Goal: Obtain resource: Obtain resource

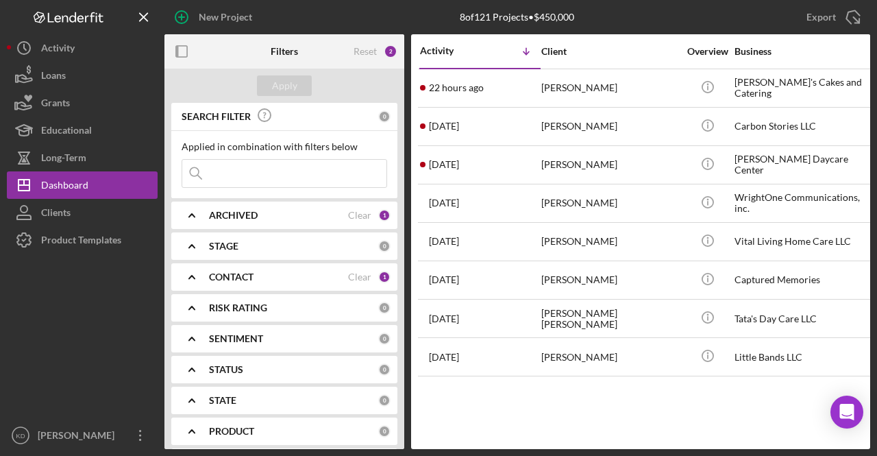
click at [210, 277] on b "CONTACT" at bounding box center [231, 276] width 45 height 11
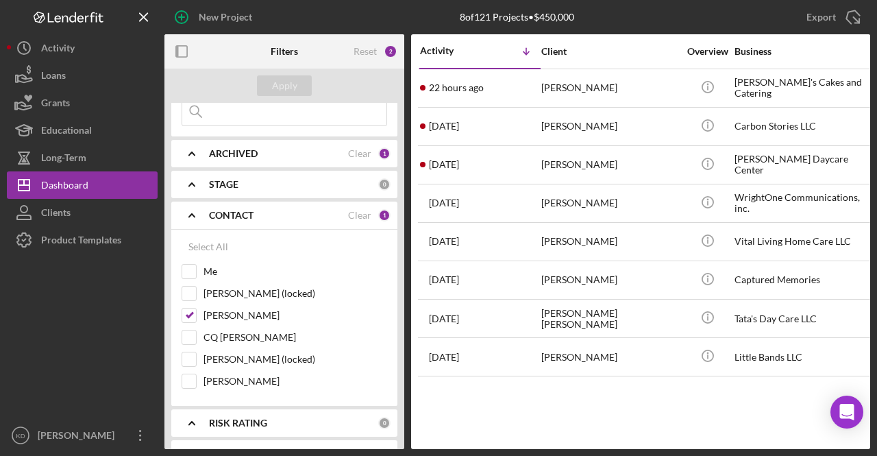
scroll to position [64, 0]
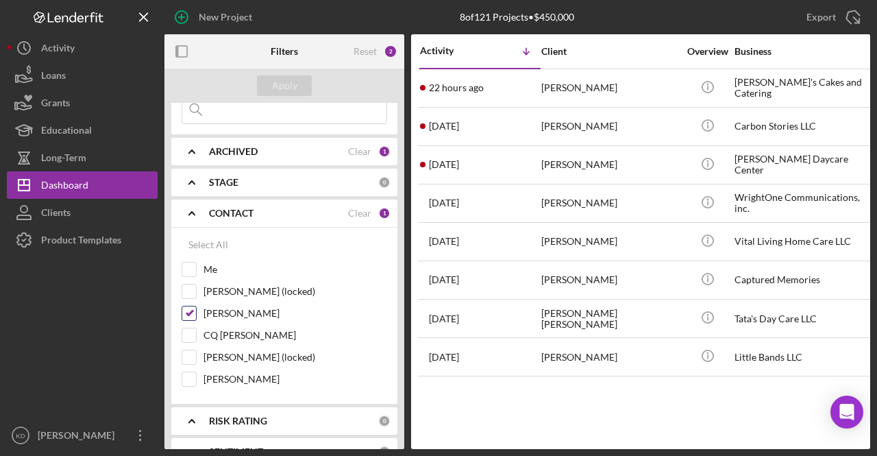
click at [190, 314] on input "[PERSON_NAME]" at bounding box center [189, 313] width 14 height 14
checkbox input "false"
click at [197, 269] on div "Me" at bounding box center [285, 273] width 206 height 22
click at [185, 268] on input "Me" at bounding box center [189, 269] width 14 height 14
checkbox input "true"
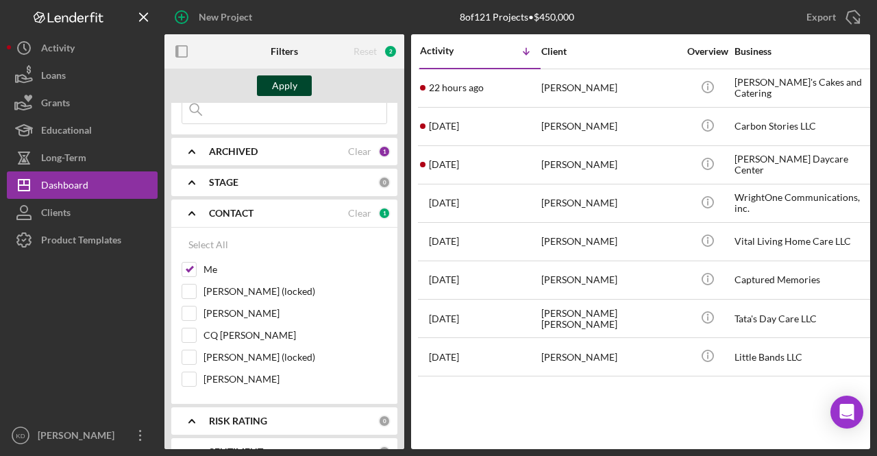
click at [271, 94] on button "Apply" at bounding box center [284, 85] width 55 height 21
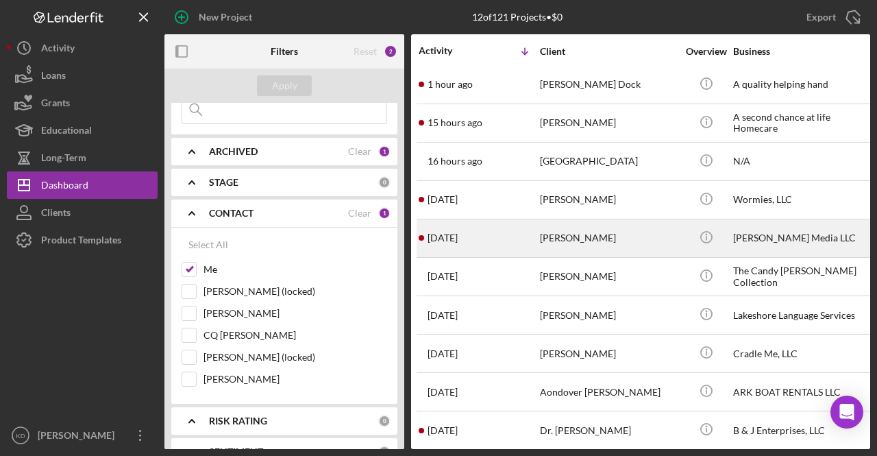
scroll to position [0, 1]
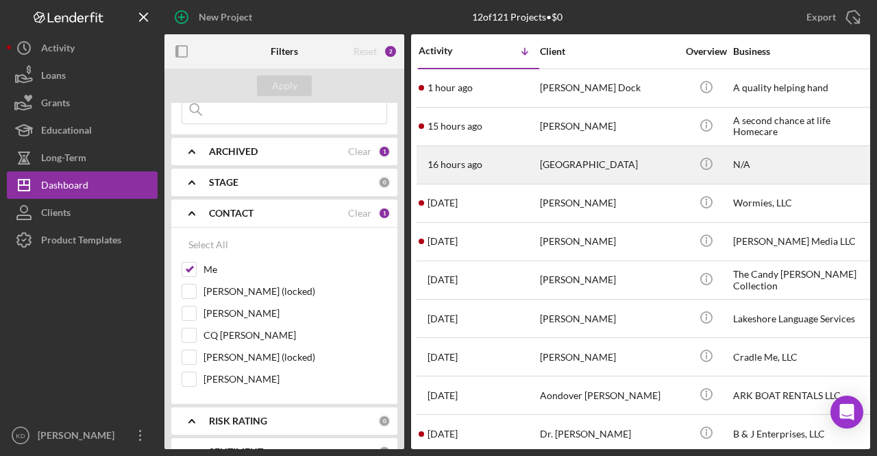
click at [516, 174] on div "16 hours ago Jazlyn Dock" at bounding box center [479, 165] width 120 height 36
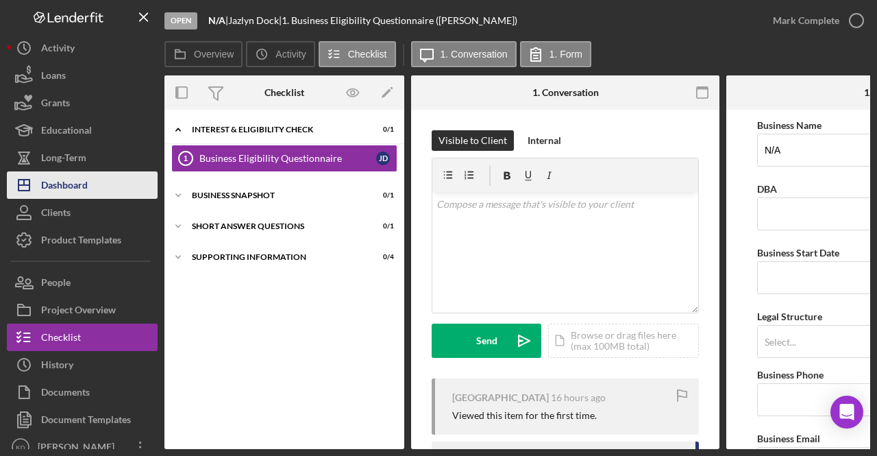
click at [92, 190] on button "Icon/Dashboard Dashboard" at bounding box center [82, 184] width 151 height 27
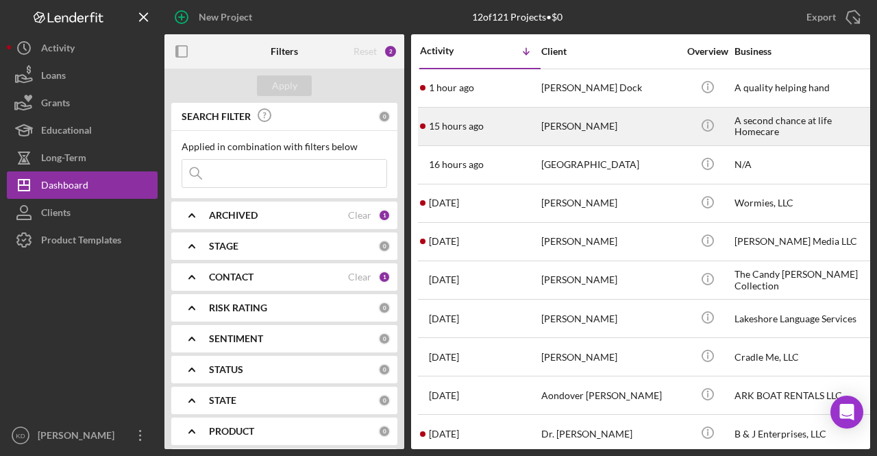
click at [622, 129] on div "Jennifer Robertson" at bounding box center [609, 126] width 137 height 36
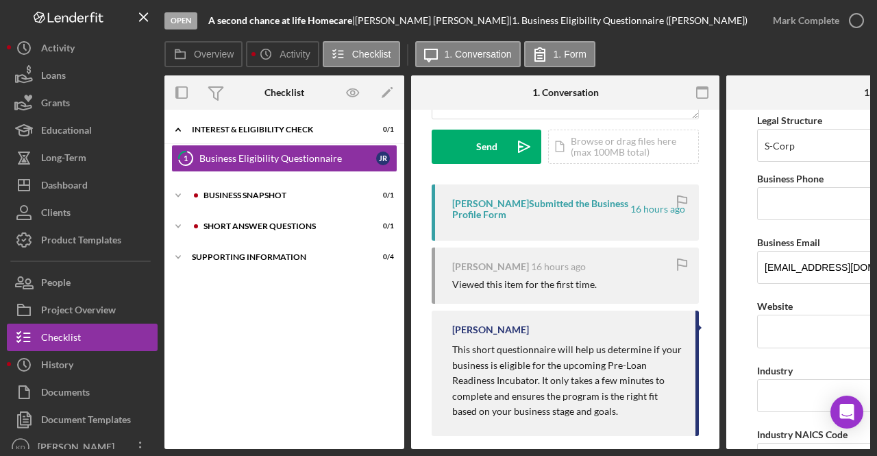
scroll to position [195, 0]
click at [243, 267] on div "Icon/Expander Supporting Information 0 / 4" at bounding box center [284, 256] width 240 height 27
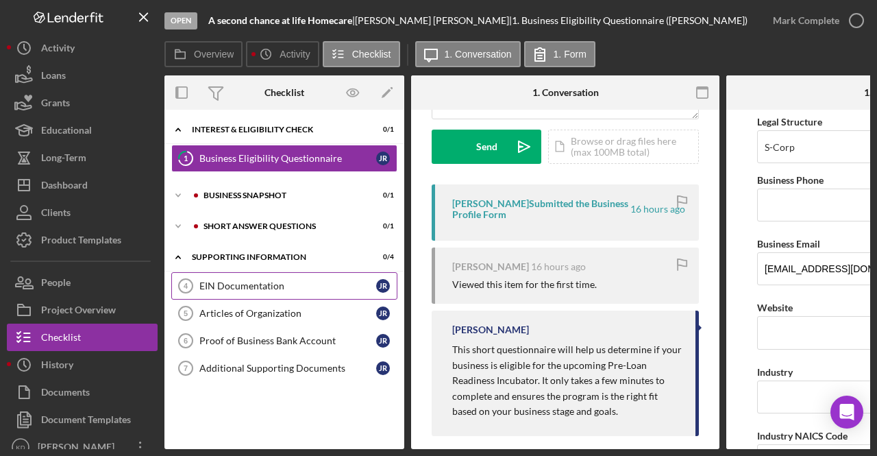
click at [239, 294] on link "EIN Documentation 4 EIN Documentation J R" at bounding box center [284, 285] width 226 height 27
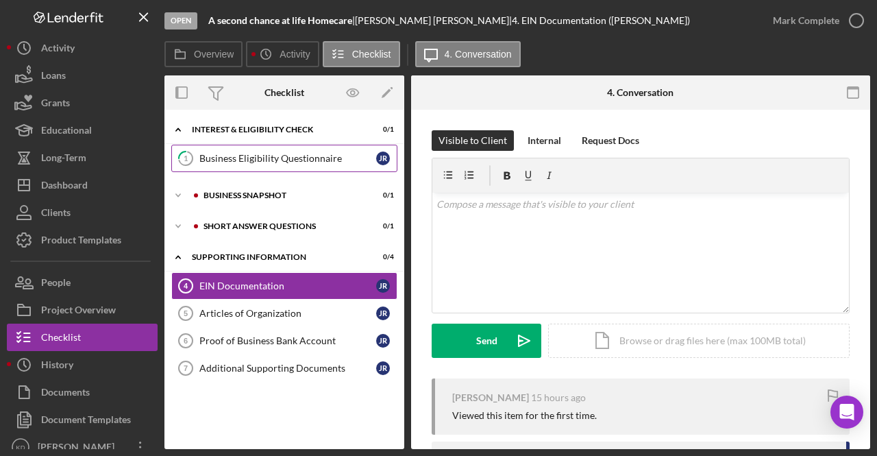
click at [277, 161] on div "Business Eligibility Questionnaire" at bounding box center [287, 158] width 177 height 11
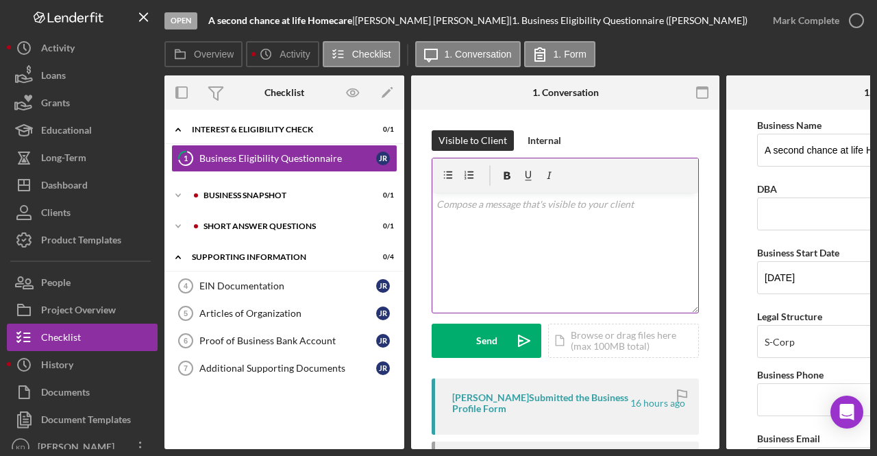
click at [579, 253] on div "v Color teal Color pink Remove color Add row above Add row below Add column bef…" at bounding box center [565, 253] width 266 height 120
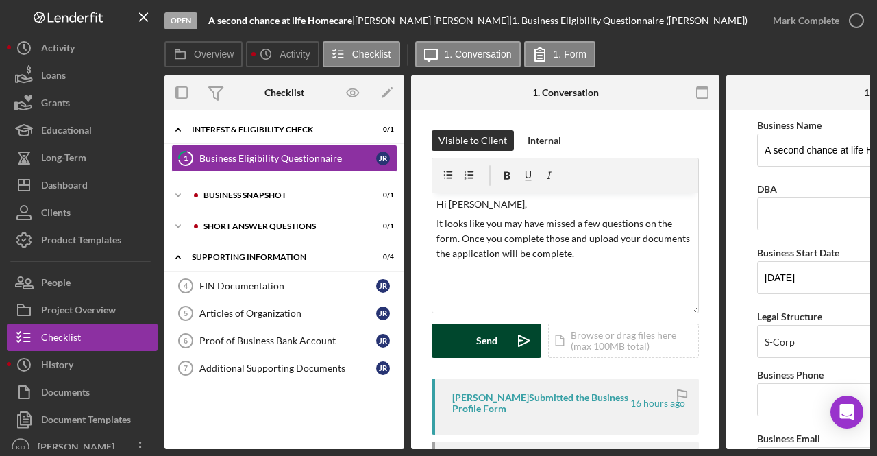
click at [468, 334] on button "Send Icon/icon-invite-send" at bounding box center [487, 340] width 110 height 34
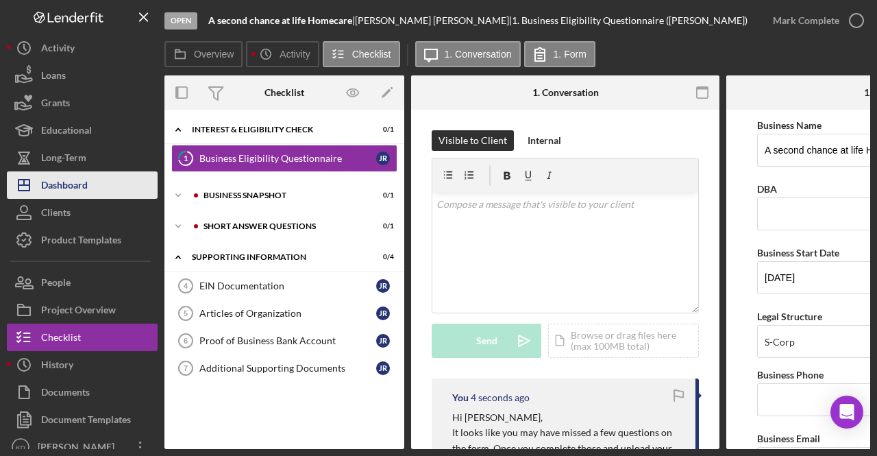
click at [89, 190] on button "Icon/Dashboard Dashboard" at bounding box center [82, 184] width 151 height 27
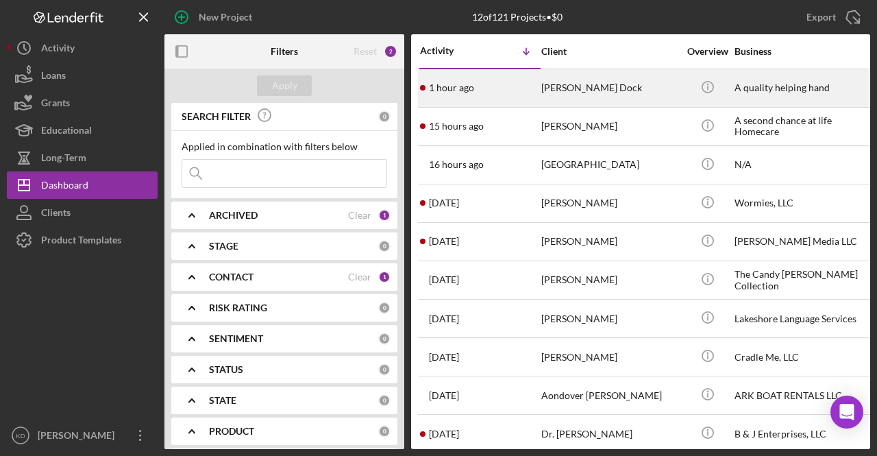
click at [639, 99] on div "Abraham Dock" at bounding box center [609, 88] width 137 height 36
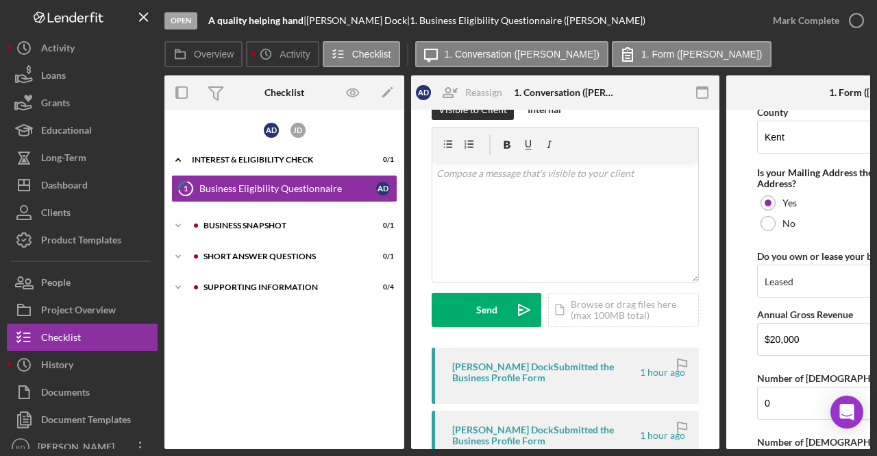
scroll to position [1368, 0]
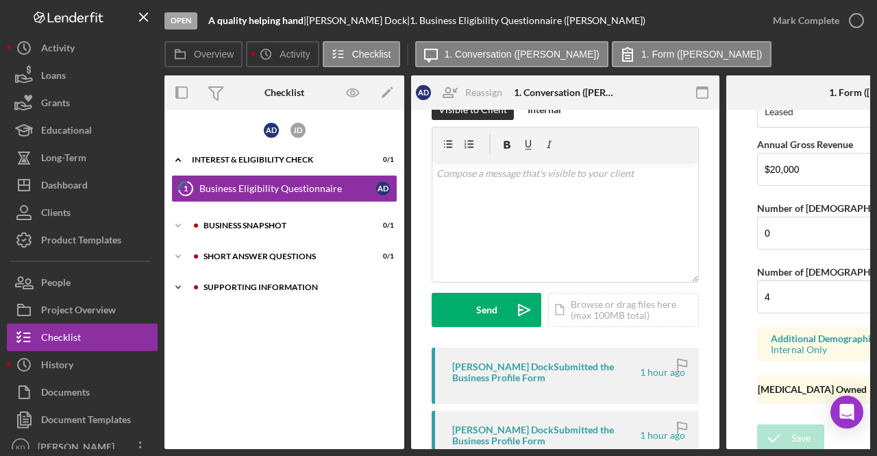
click at [225, 291] on div "Icon/Expander Supporting Information 0 / 4" at bounding box center [284, 286] width 240 height 27
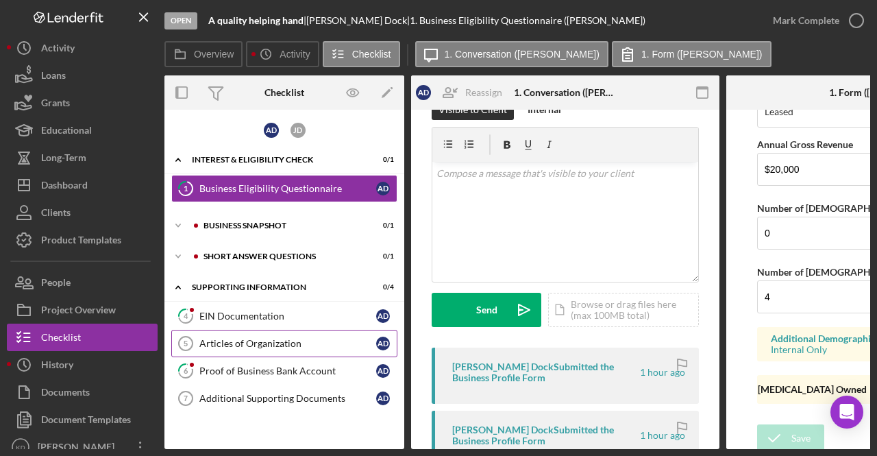
click at [211, 351] on link "Articles of Organization 5 Articles of Organization A D" at bounding box center [284, 343] width 226 height 27
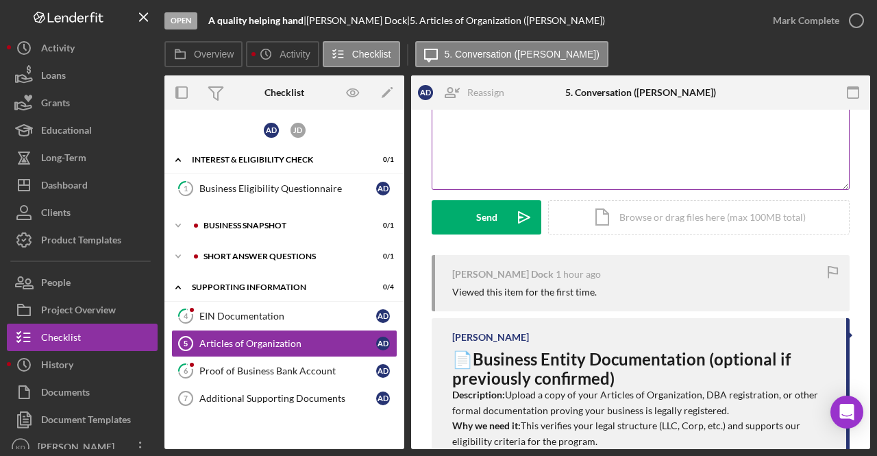
scroll to position [167, 0]
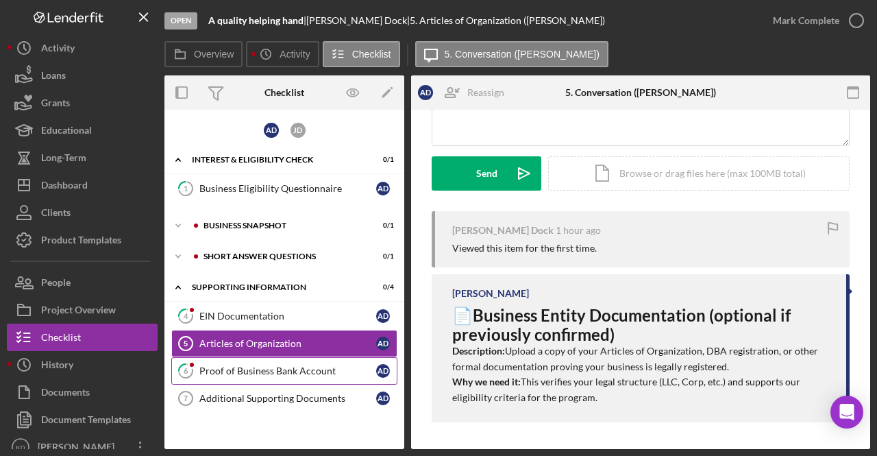
click at [245, 367] on div "Proof of Business Bank Account" at bounding box center [287, 370] width 177 height 11
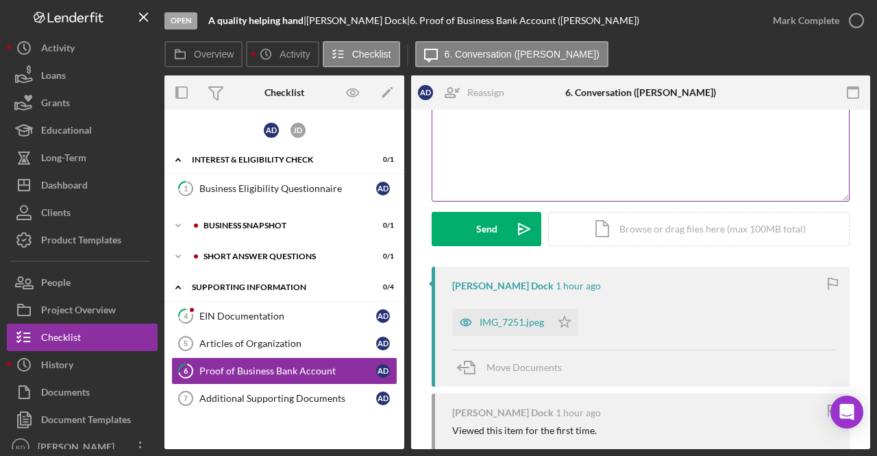
scroll to position [123, 0]
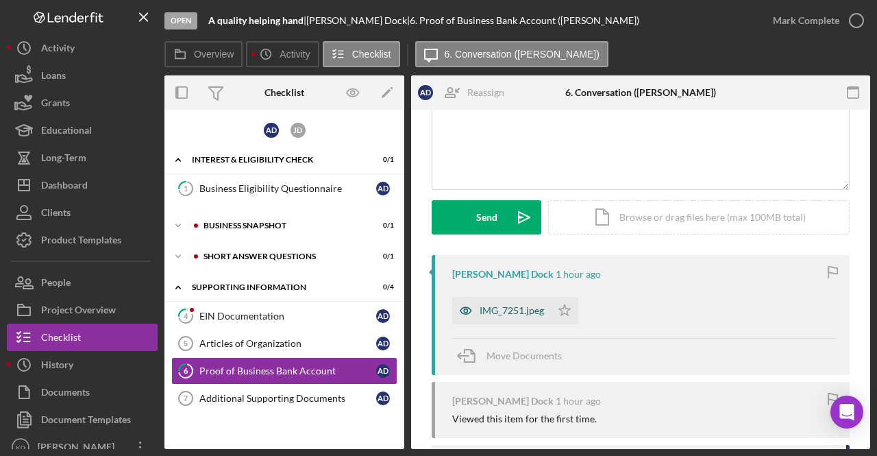
click at [496, 320] on div "IMG_7251.jpeg" at bounding box center [501, 310] width 99 height 27
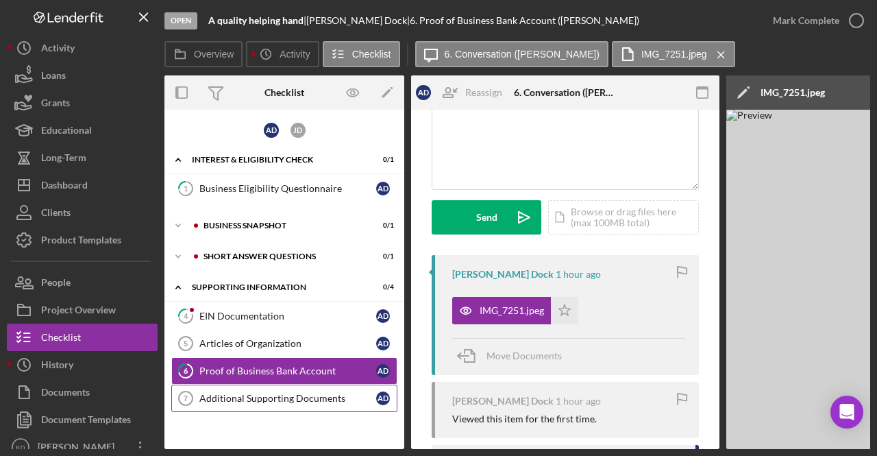
click at [244, 393] on div "Additional Supporting Documents" at bounding box center [287, 398] width 177 height 11
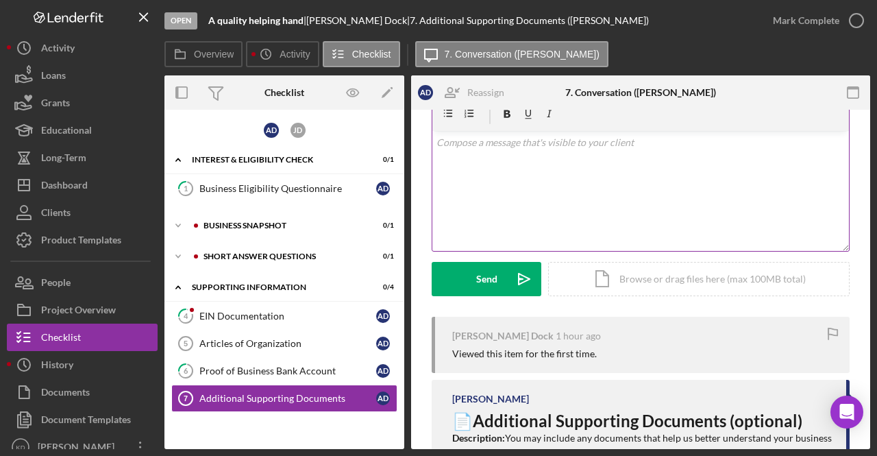
scroll to position [148, 0]
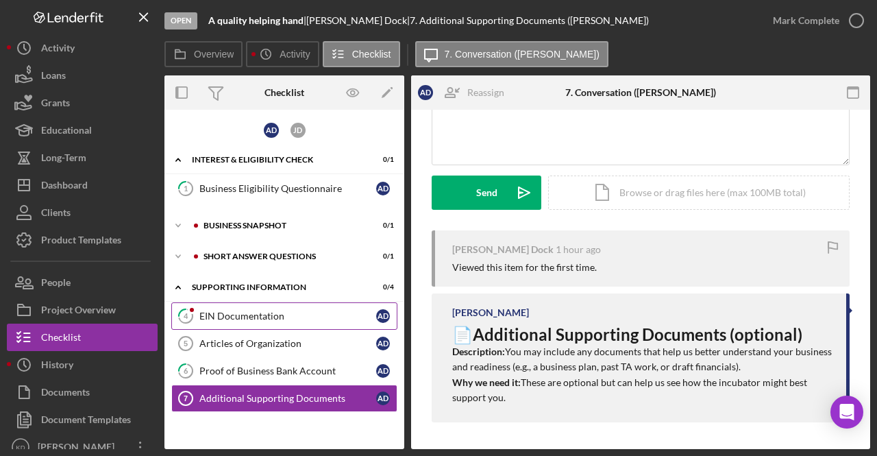
click at [227, 320] on link "4 EIN Documentation A D" at bounding box center [284, 315] width 226 height 27
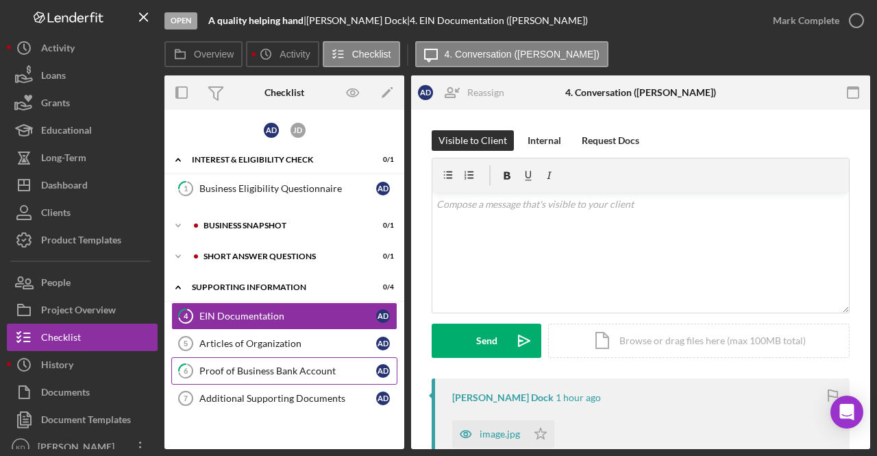
click at [233, 365] on div "Proof of Business Bank Account" at bounding box center [287, 370] width 177 height 11
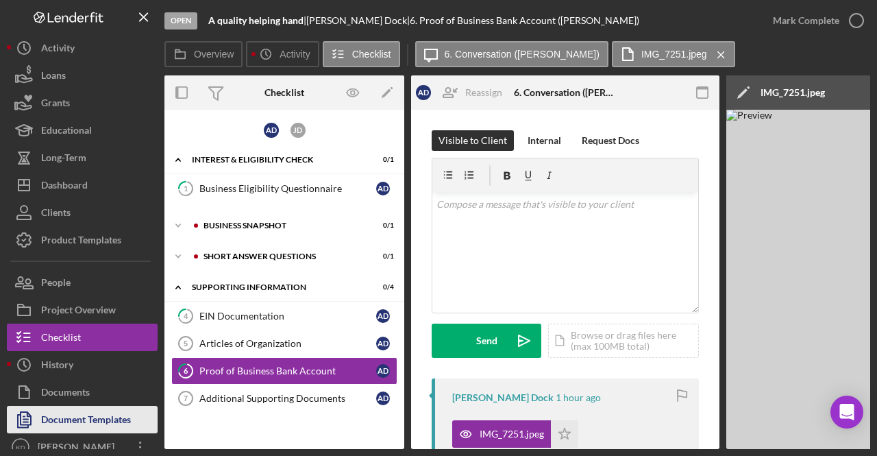
click at [87, 423] on div "Document Templates" at bounding box center [86, 421] width 90 height 31
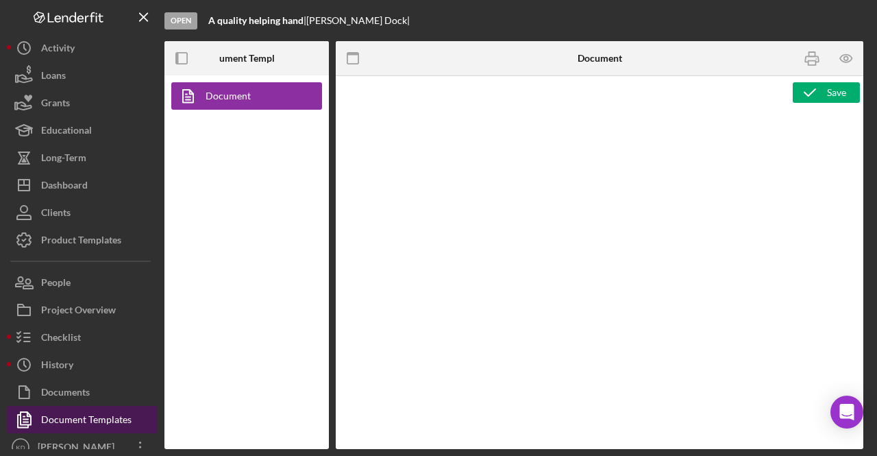
type textarea "<h2 style="text-align: left;"><img style="float: left;" src="https://static.wix…"
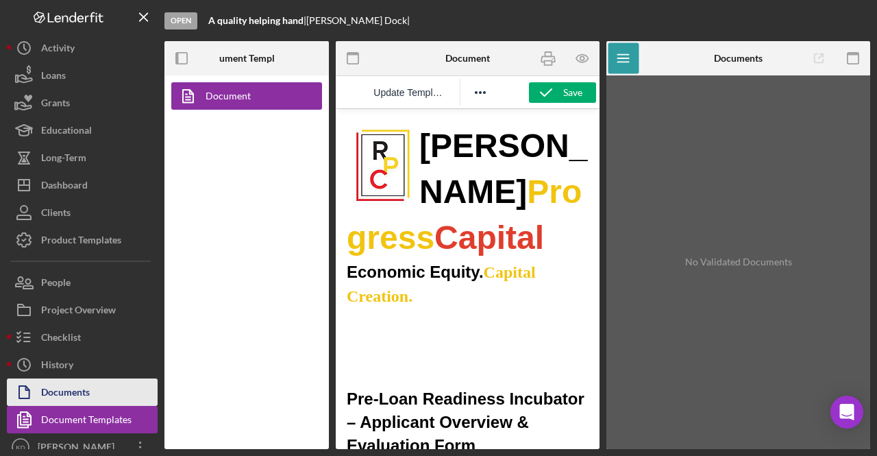
click at [80, 395] on div "Documents" at bounding box center [65, 393] width 49 height 31
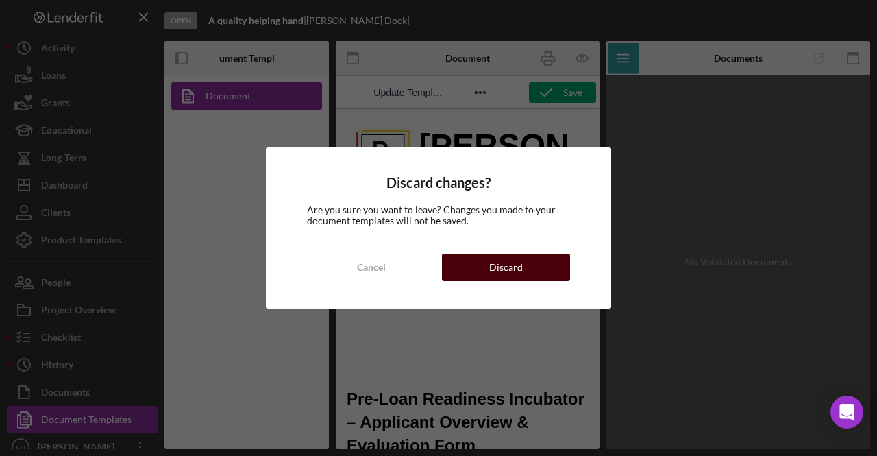
click at [522, 269] on button "Discard" at bounding box center [506, 266] width 128 height 27
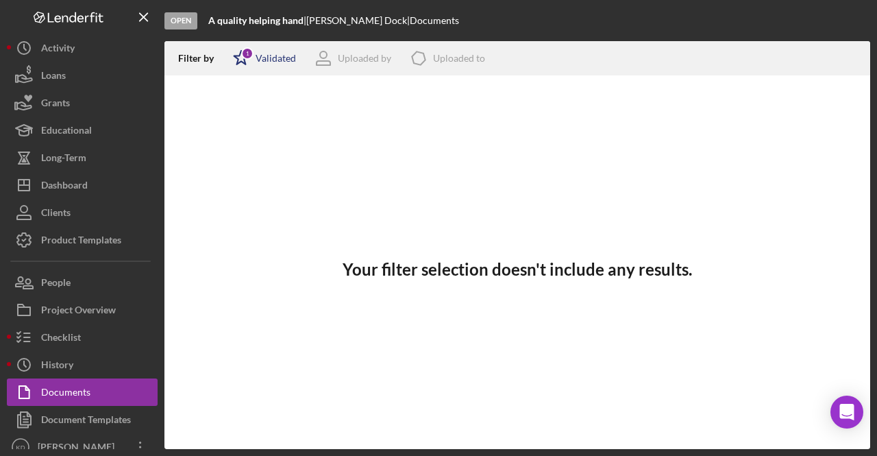
click at [245, 53] on div "1" at bounding box center [247, 53] width 12 height 12
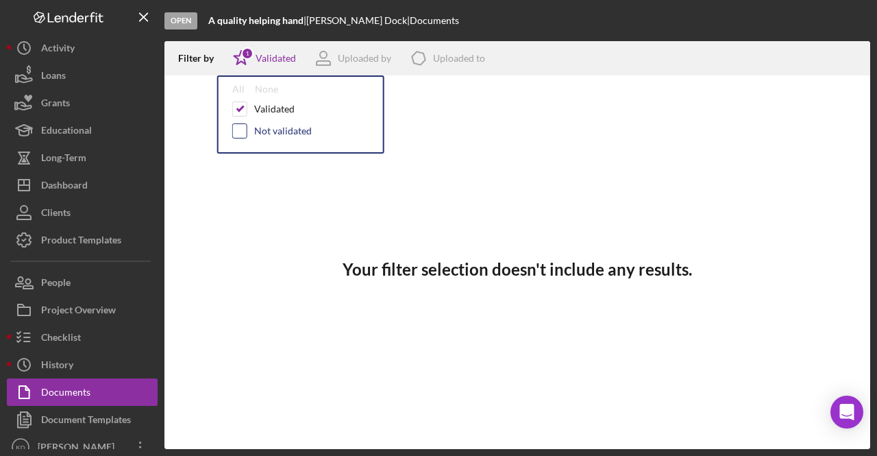
click at [236, 134] on input "checkbox" at bounding box center [240, 131] width 14 height 14
checkbox input "true"
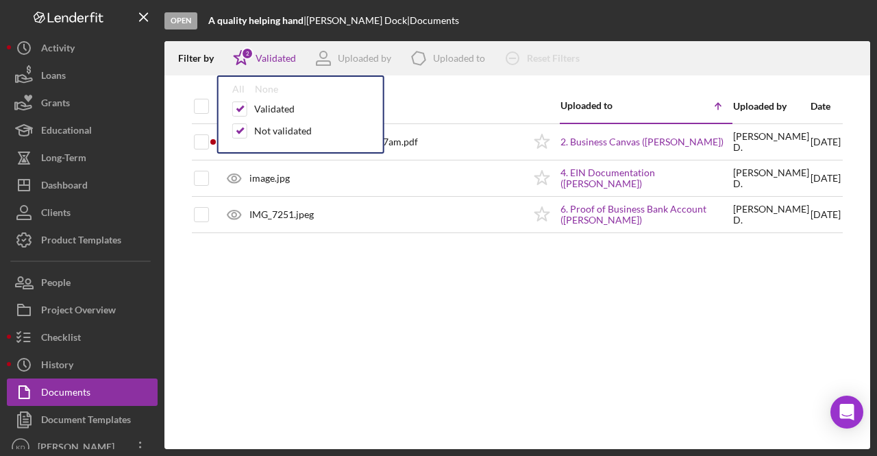
click at [486, 85] on div at bounding box center [517, 82] width 706 height 14
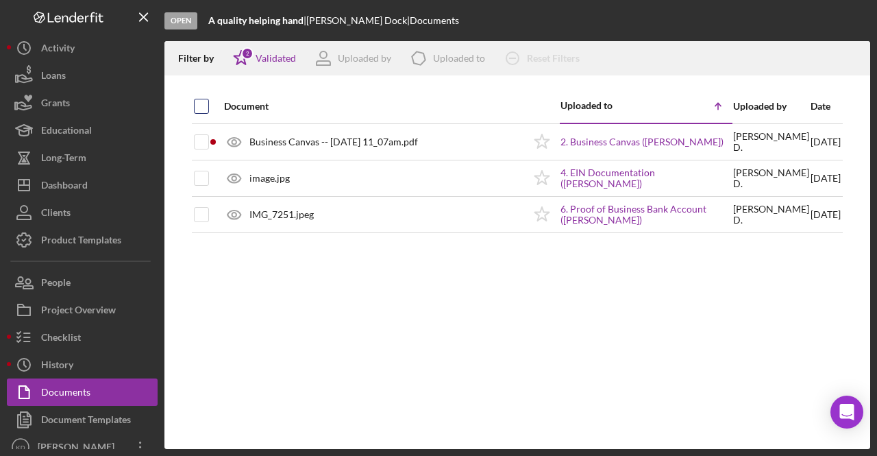
click at [197, 108] on input "checkbox" at bounding box center [202, 106] width 14 height 14
checkbox input "true"
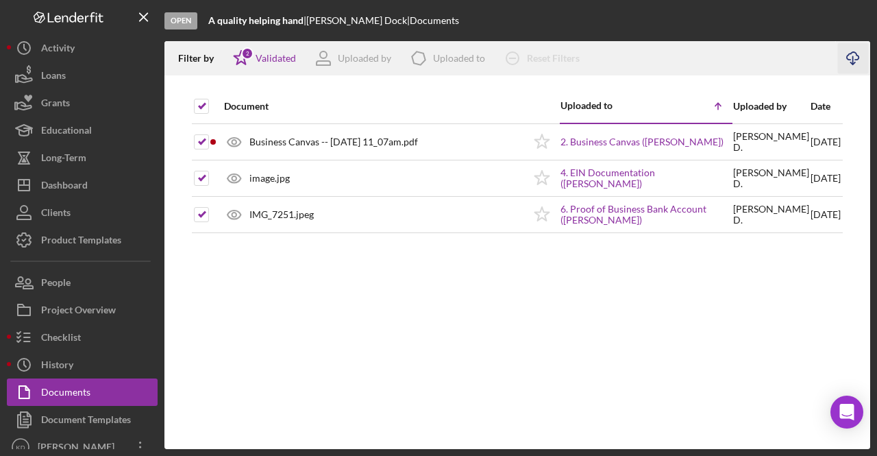
click at [857, 57] on icon "Icon/Download" at bounding box center [853, 58] width 31 height 31
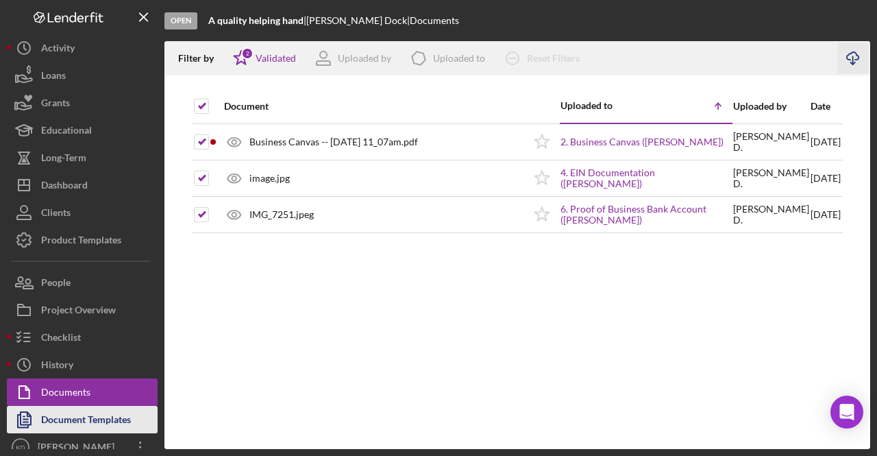
click at [48, 414] on div "Document Templates" at bounding box center [86, 421] width 90 height 31
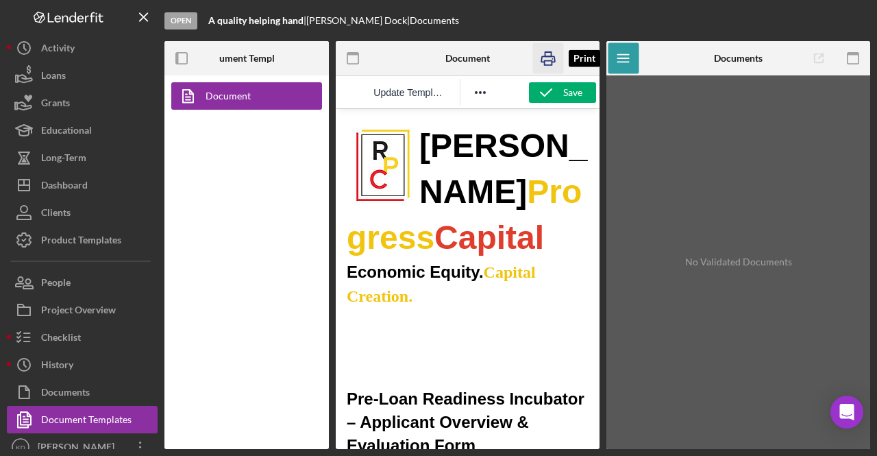
click at [549, 60] on icon "button" at bounding box center [547, 58] width 31 height 31
drag, startPoint x: 303, startPoint y: 21, endPoint x: 211, endPoint y: 17, distance: 92.6
click at [211, 17] on div "A quality helping hand |" at bounding box center [257, 20] width 98 height 11
copy b "A quality helping hand"
click at [211, 16] on b "A quality helping hand" at bounding box center [255, 20] width 95 height 12
